Goal: Check status: Check status

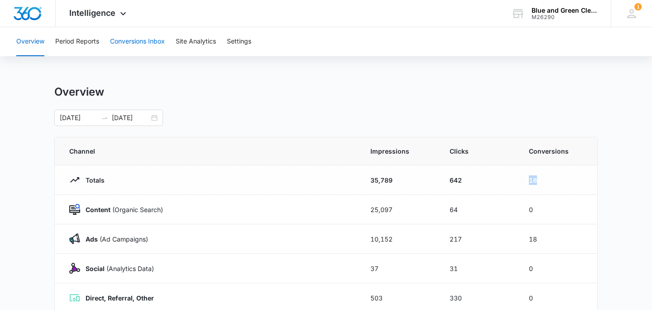
click at [130, 42] on button "Conversions Inbox" at bounding box center [137, 41] width 55 height 29
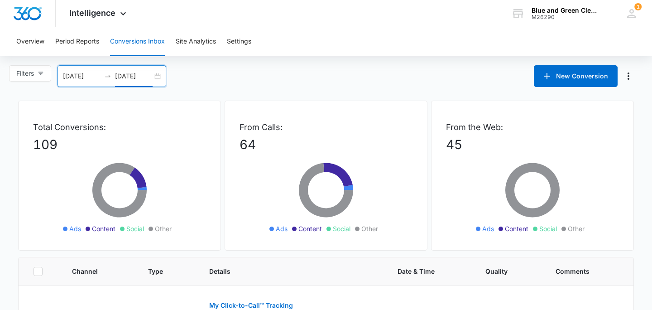
click at [152, 79] on input "[DATE]" at bounding box center [134, 76] width 38 height 10
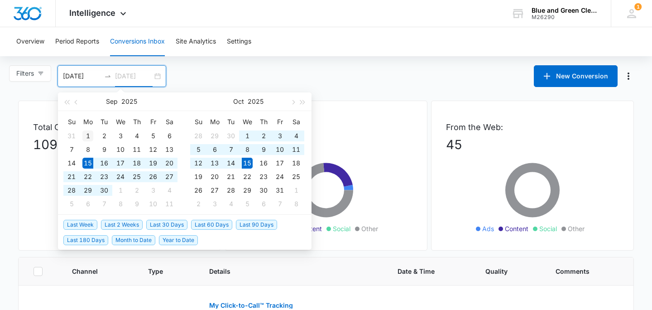
type input "[DATE]"
click at [87, 134] on div "1" at bounding box center [87, 135] width 11 height 11
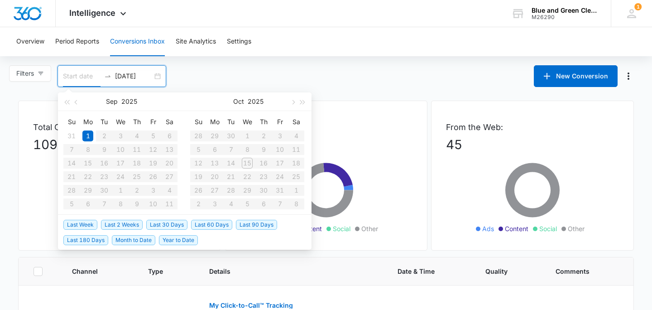
type input "[DATE]"
click at [88, 134] on div "1" at bounding box center [87, 135] width 11 height 11
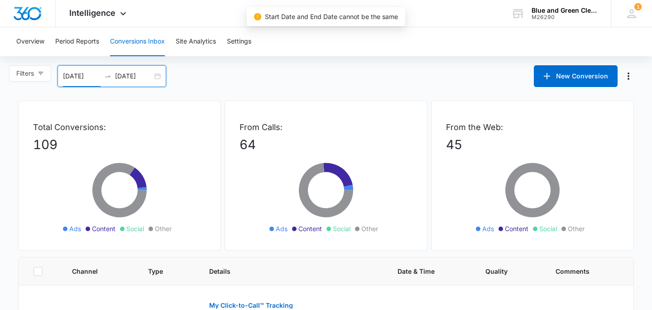
click at [95, 73] on input "[DATE]" at bounding box center [82, 76] width 38 height 10
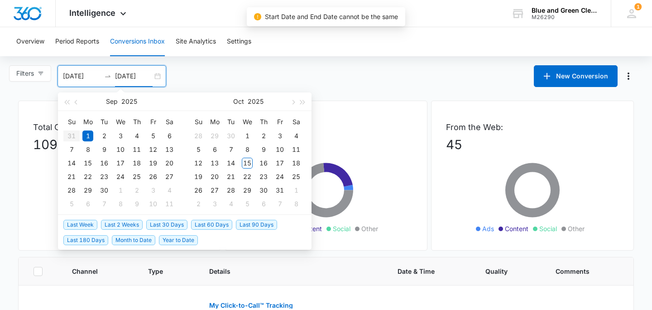
click at [131, 74] on input "[DATE]" at bounding box center [134, 76] width 38 height 10
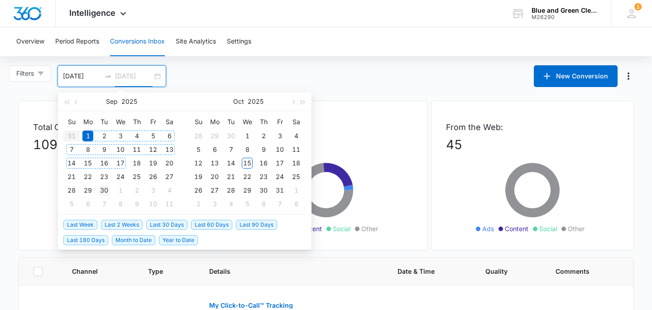
type input "[DATE]"
click at [106, 187] on div "30" at bounding box center [104, 190] width 11 height 11
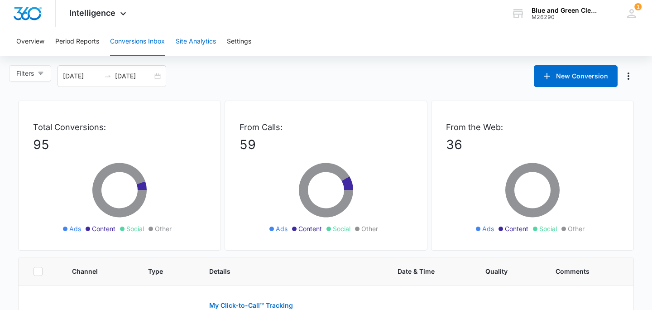
click at [193, 41] on button "Site Analytics" at bounding box center [196, 41] width 40 height 29
